Goal: Task Accomplishment & Management: Use online tool/utility

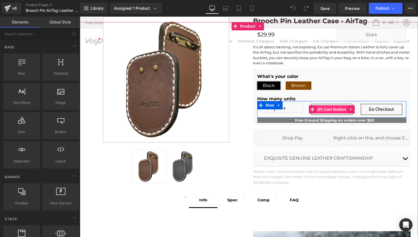
click at [335, 107] on span "(P) Cart Button" at bounding box center [332, 109] width 32 height 8
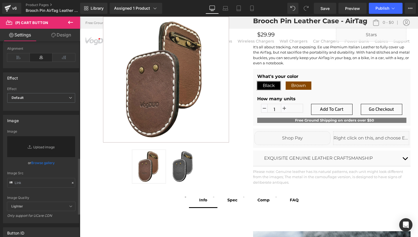
scroll to position [443, 0]
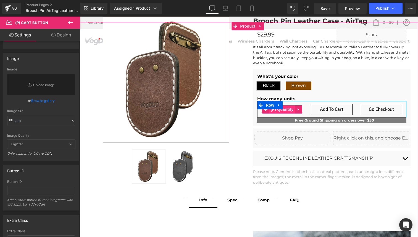
click at [290, 109] on span "(P) Quantity" at bounding box center [282, 109] width 26 height 8
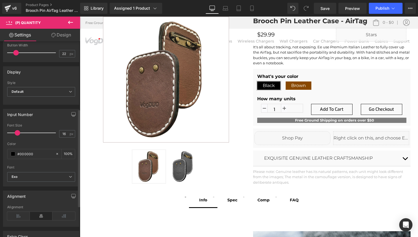
scroll to position [137, 0]
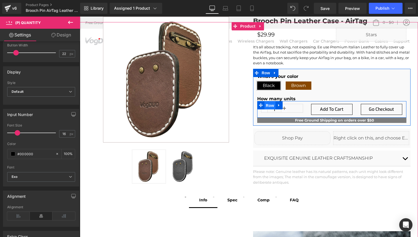
click at [268, 106] on span "Row" at bounding box center [269, 105] width 11 height 8
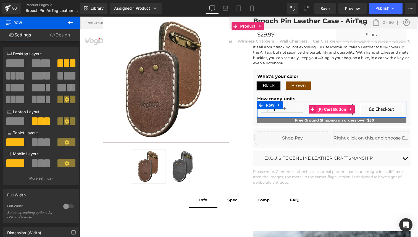
click at [323, 106] on span "(P) Cart Button" at bounding box center [332, 109] width 32 height 8
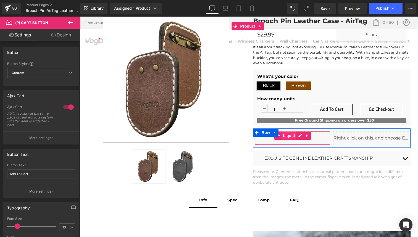
click at [292, 136] on span "Liquid" at bounding box center [289, 136] width 15 height 8
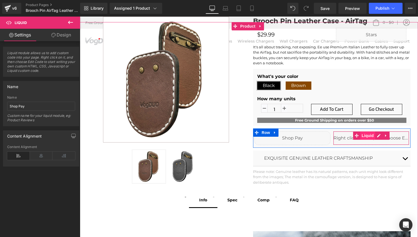
click at [363, 137] on span "Liquid" at bounding box center [367, 136] width 15 height 8
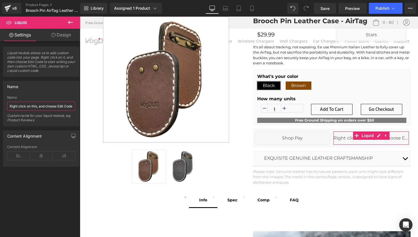
click at [27, 107] on input "Right click on this, and choose Edit Code." at bounding box center [41, 106] width 68 height 9
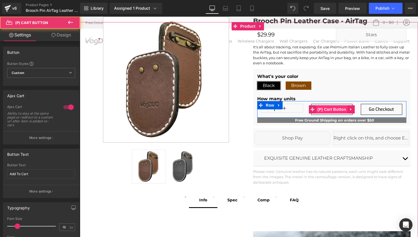
drag, startPoint x: 407, startPoint y: 125, endPoint x: 327, endPoint y: 108, distance: 81.6
click at [327, 108] on div "Add To Cart (P) Cart Button" at bounding box center [331, 109] width 41 height 11
click at [328, 109] on span "(P) Cart Button" at bounding box center [332, 110] width 32 height 8
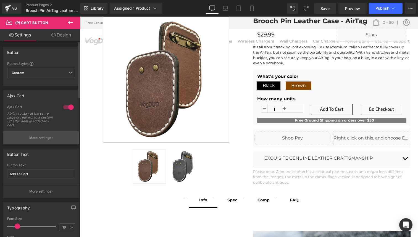
click at [45, 138] on p "More settings" at bounding box center [40, 137] width 22 height 5
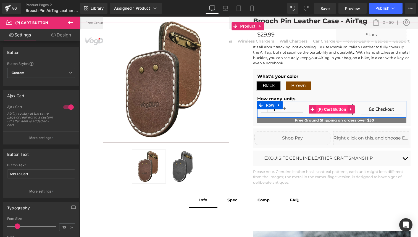
click at [331, 109] on span "(P) Cart Button" at bounding box center [332, 109] width 32 height 8
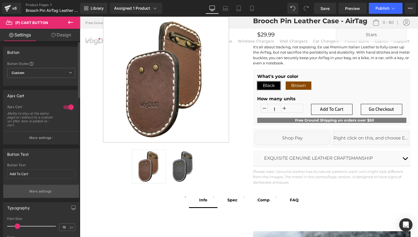
click at [42, 193] on p "More settings" at bounding box center [40, 191] width 22 height 5
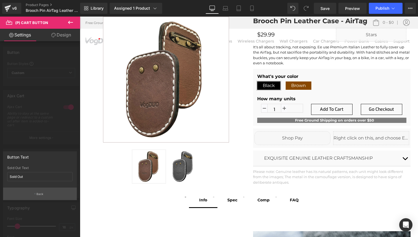
click at [40, 192] on button "Back" at bounding box center [40, 194] width 74 height 12
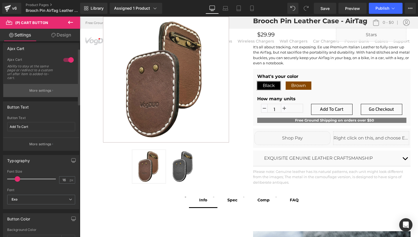
scroll to position [116, 0]
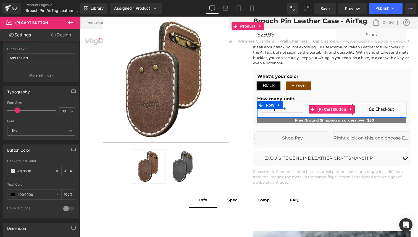
click at [332, 106] on span "(P) Cart Button" at bounding box center [332, 109] width 32 height 8
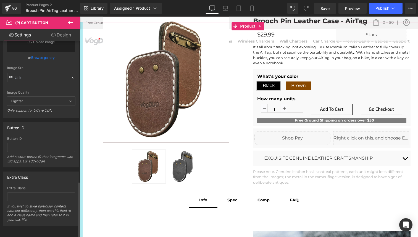
scroll to position [490, 0]
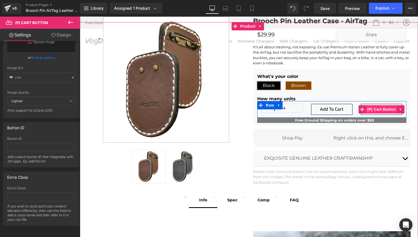
click at [374, 110] on span "(P) Cart Button" at bounding box center [382, 109] width 32 height 8
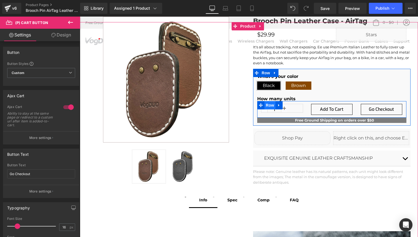
click at [269, 104] on span "Row" at bounding box center [269, 105] width 11 height 8
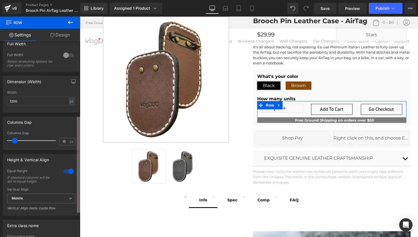
scroll to position [111, 0]
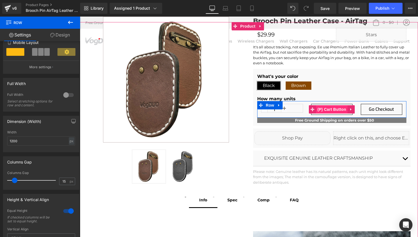
click at [333, 109] on span "(P) Cart Button" at bounding box center [332, 109] width 32 height 8
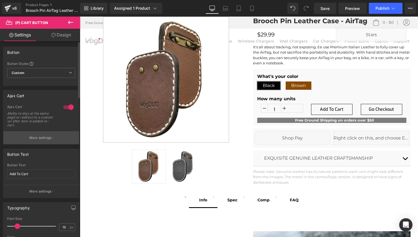
click at [38, 140] on p "More settings" at bounding box center [40, 137] width 22 height 5
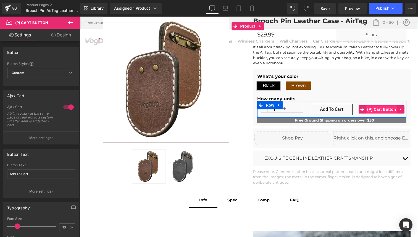
click at [379, 107] on span "(P) Cart Button" at bounding box center [382, 109] width 32 height 8
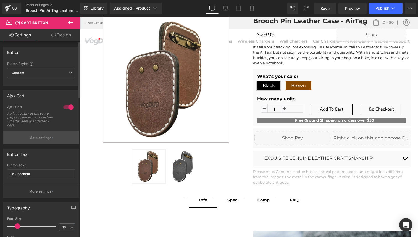
click at [42, 137] on p "More settings" at bounding box center [40, 137] width 22 height 5
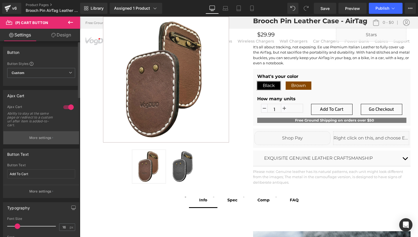
click at [33, 139] on p "More settings" at bounding box center [40, 137] width 22 height 5
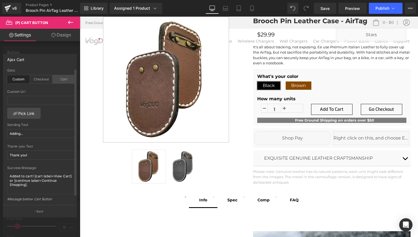
click at [58, 79] on div "Cart" at bounding box center [64, 79] width 23 height 8
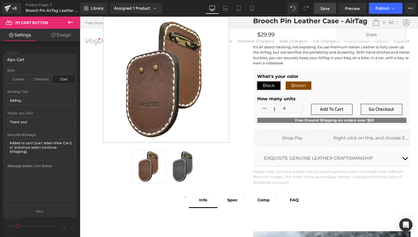
click at [327, 9] on span "Save" at bounding box center [325, 9] width 9 height 6
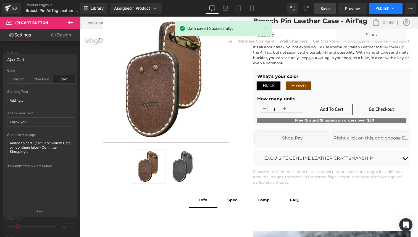
click at [381, 7] on span "Publish" at bounding box center [383, 8] width 14 height 4
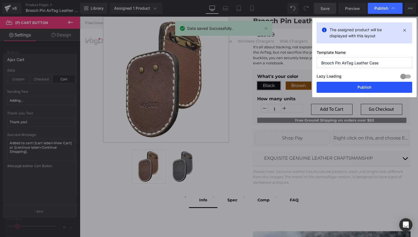
click at [357, 86] on button "Publish" at bounding box center [365, 87] width 96 height 11
